Goal: Use online tool/utility: Utilize a website feature to perform a specific function

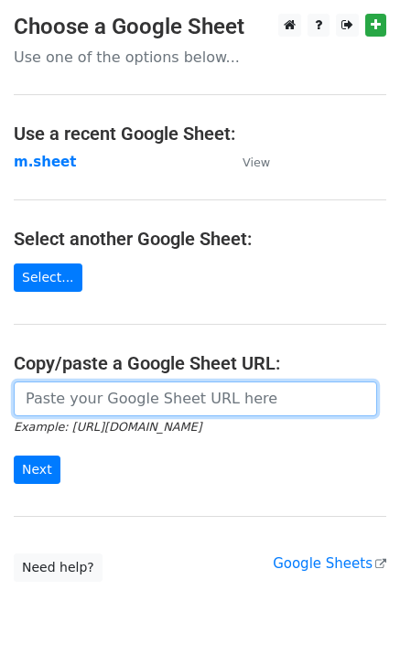
click at [91, 395] on input "url" at bounding box center [195, 398] width 363 height 35
type input "[URL][DOMAIN_NAME]"
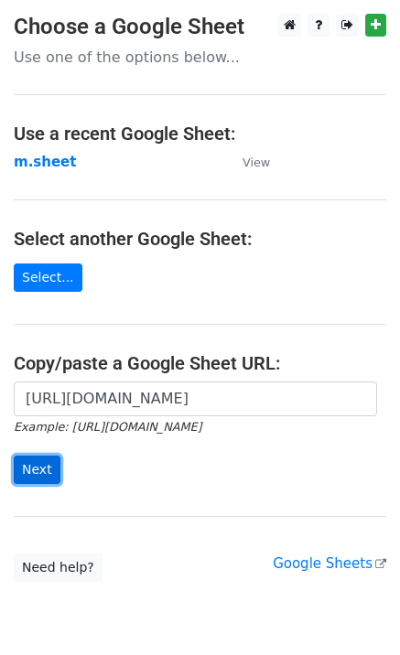
click at [37, 479] on input "Next" at bounding box center [37, 469] width 47 height 28
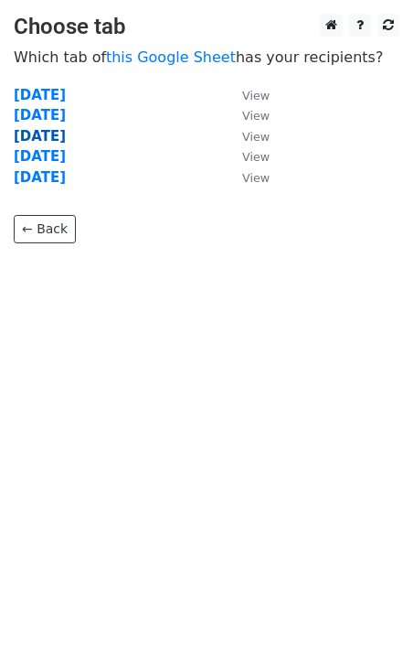
click at [40, 140] on strong "Wednesday" at bounding box center [40, 136] width 52 height 16
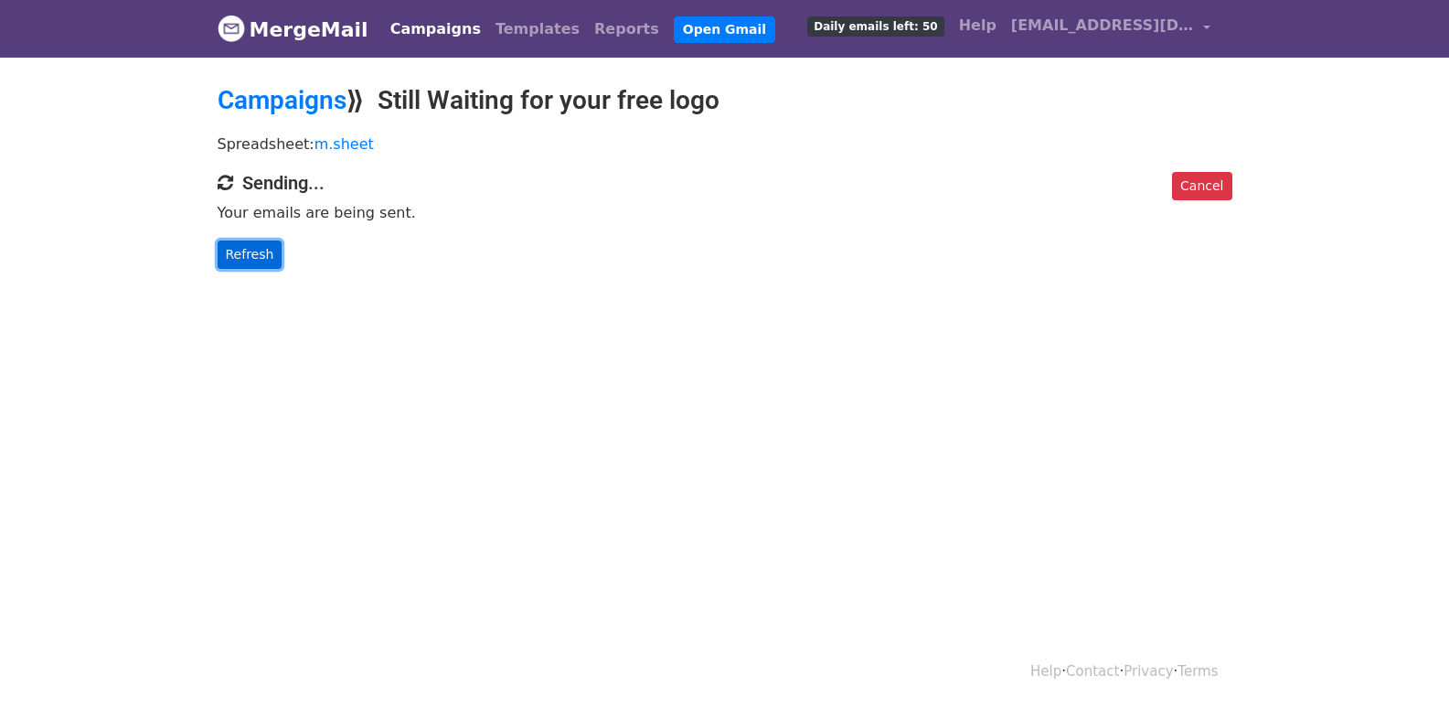
click at [251, 249] on link "Refresh" at bounding box center [250, 254] width 65 height 28
